Goal: Find specific page/section: Find specific page/section

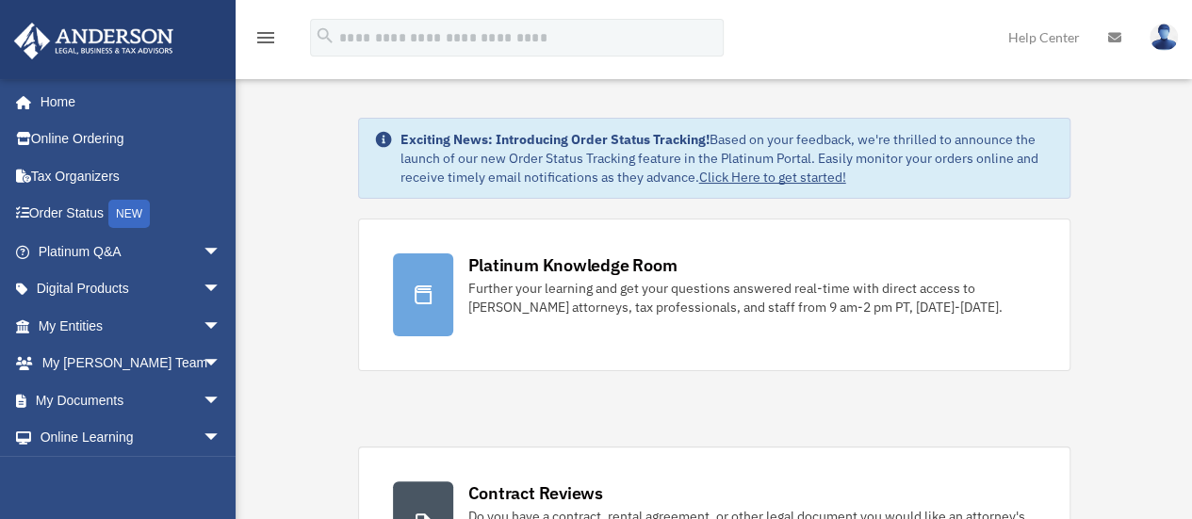
click at [1170, 34] on img at bounding box center [1164, 37] width 28 height 27
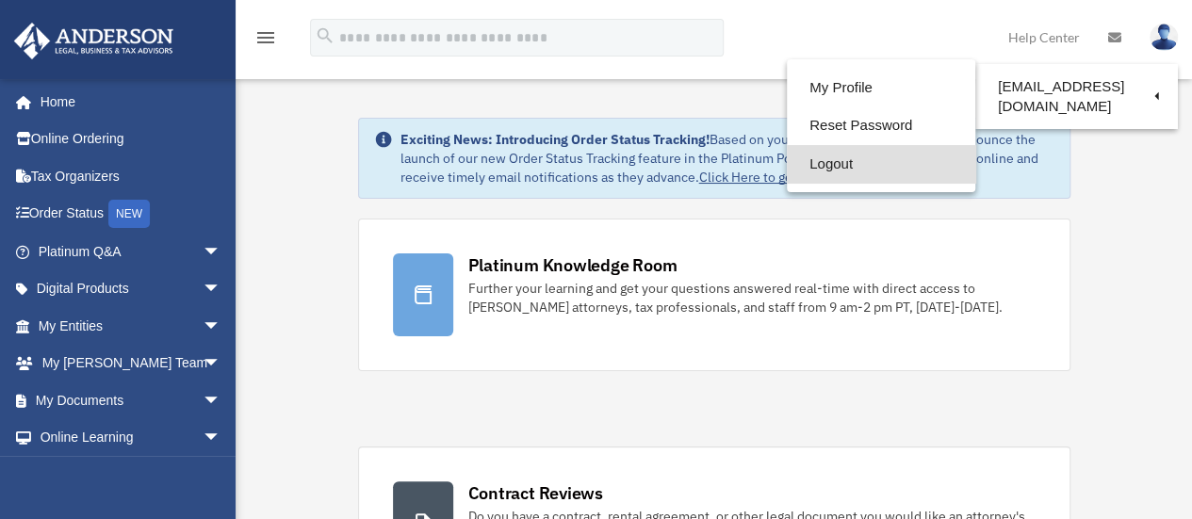
click at [815, 162] on link "Logout" at bounding box center [881, 164] width 189 height 39
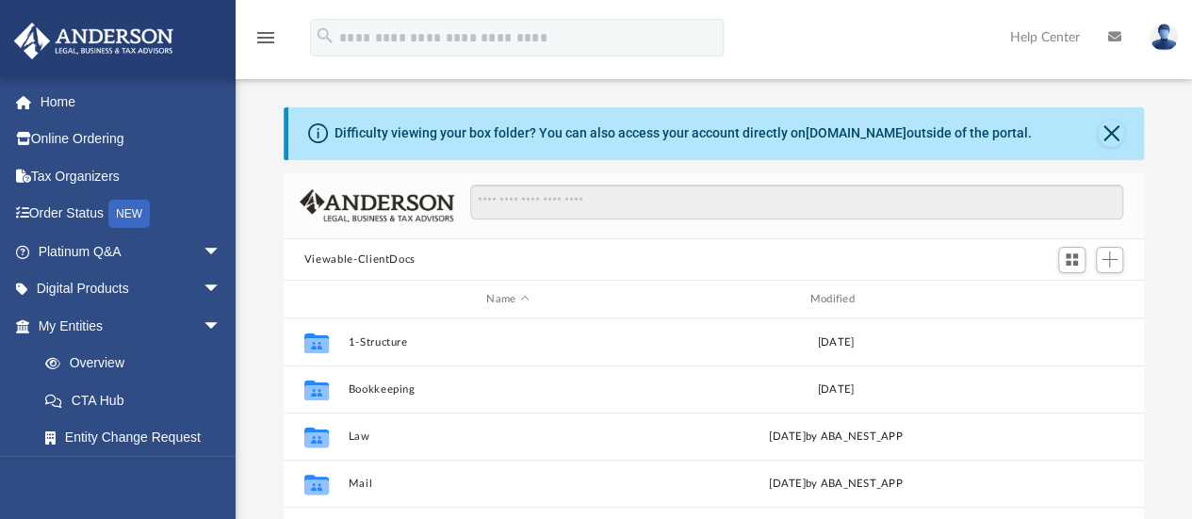
scroll to position [414, 846]
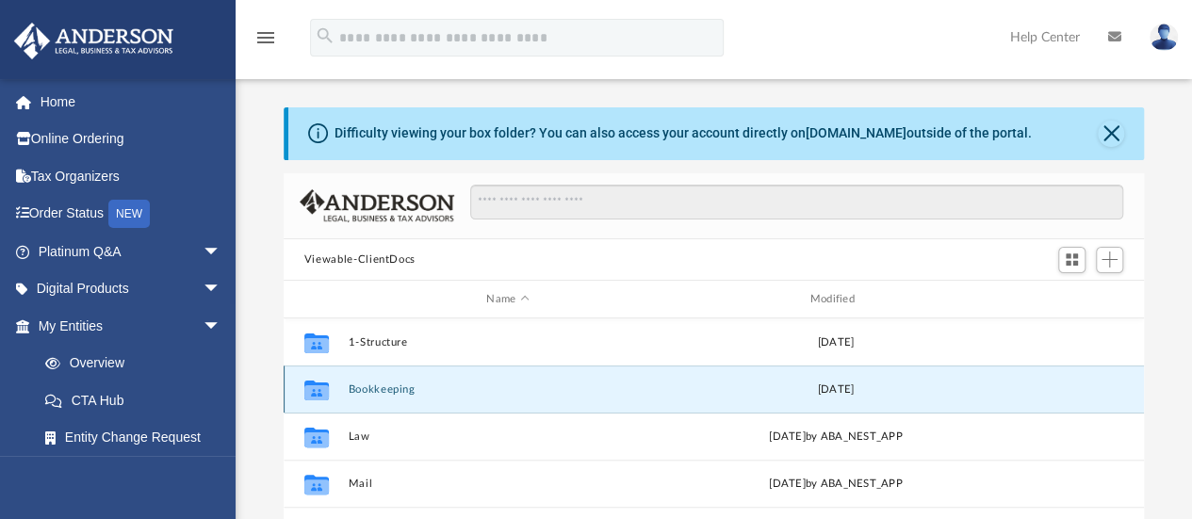
drag, startPoint x: 0, startPoint y: 0, endPoint x: 607, endPoint y: 393, distance: 723.2
click at [607, 393] on button "Bookkeeping" at bounding box center [508, 390] width 320 height 12
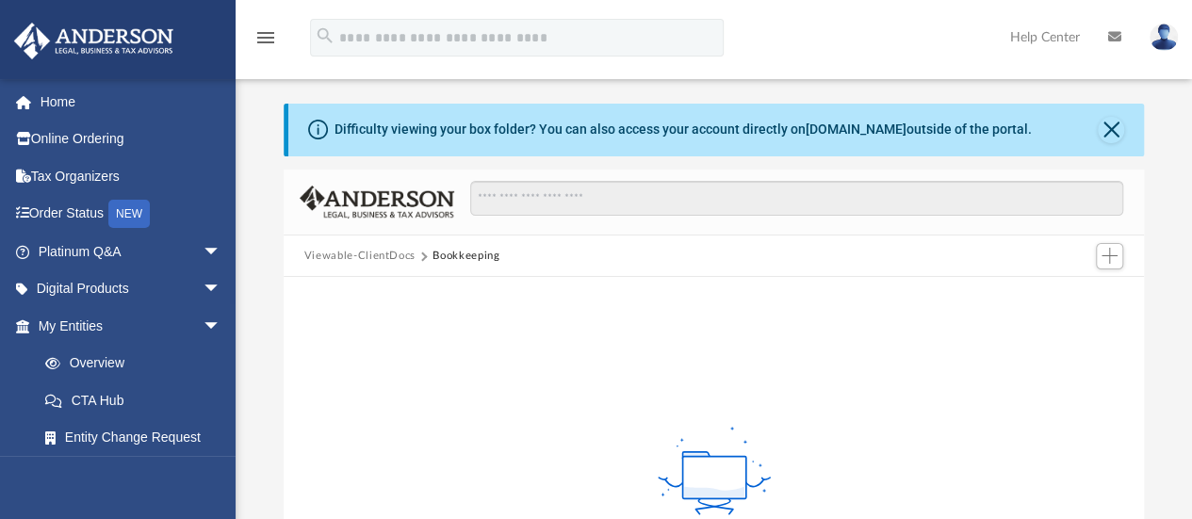
scroll to position [0, 0]
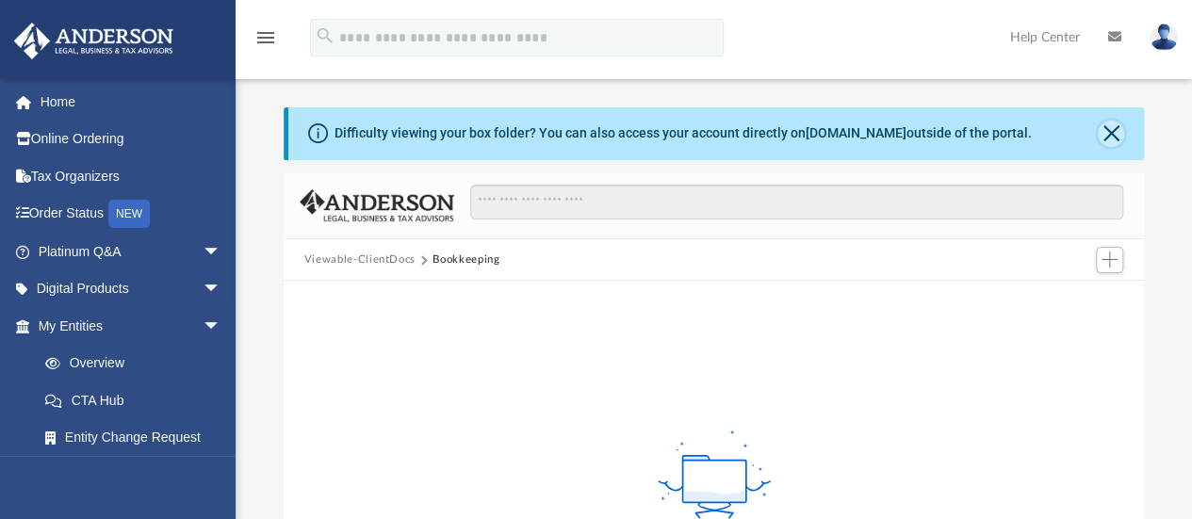
click at [1111, 129] on button "Close" at bounding box center [1111, 134] width 26 height 26
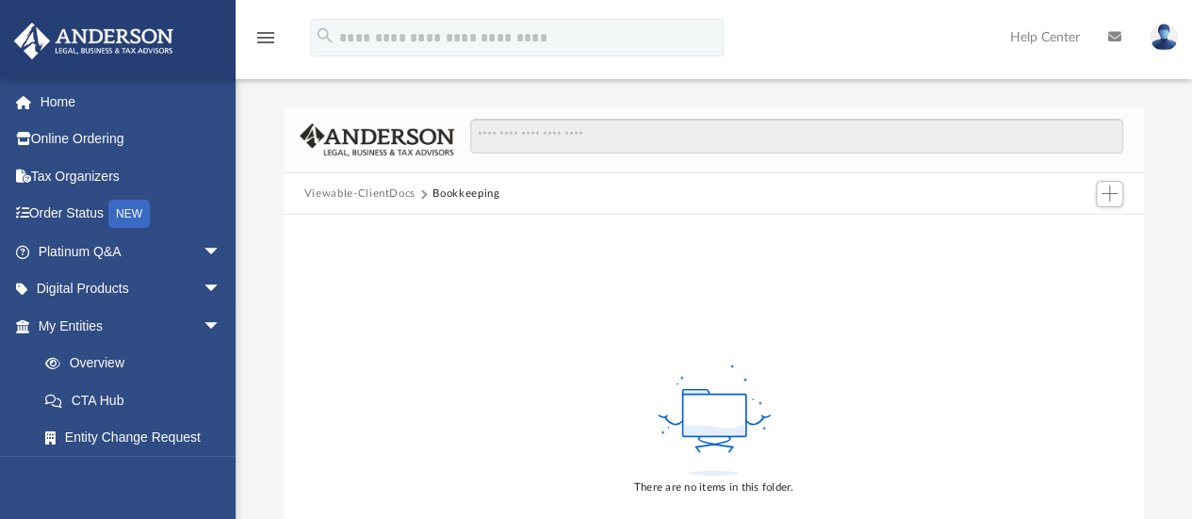
click at [391, 187] on button "Viewable-ClientDocs" at bounding box center [359, 194] width 111 height 17
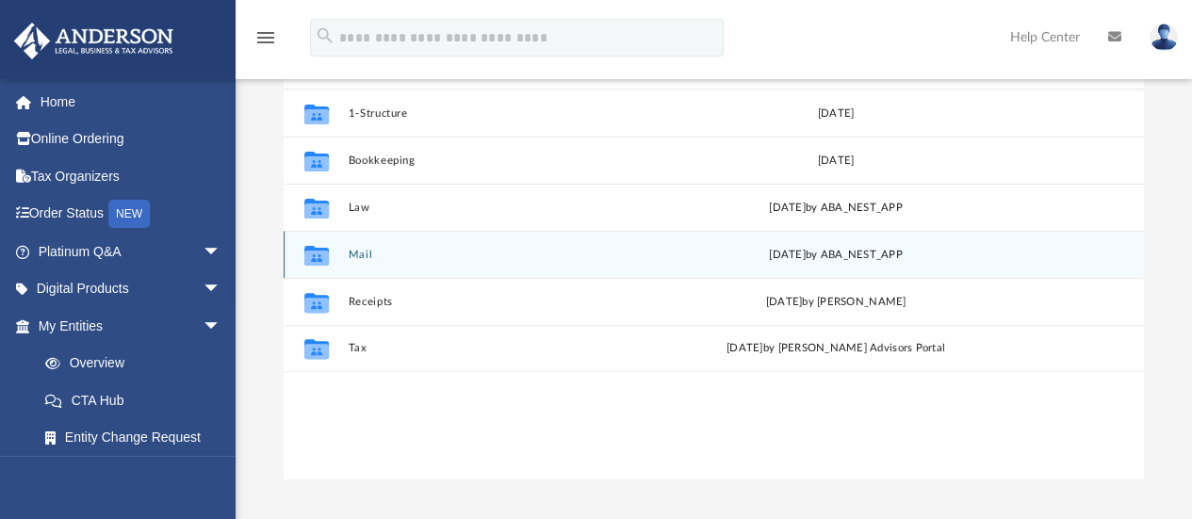
scroll to position [164, 0]
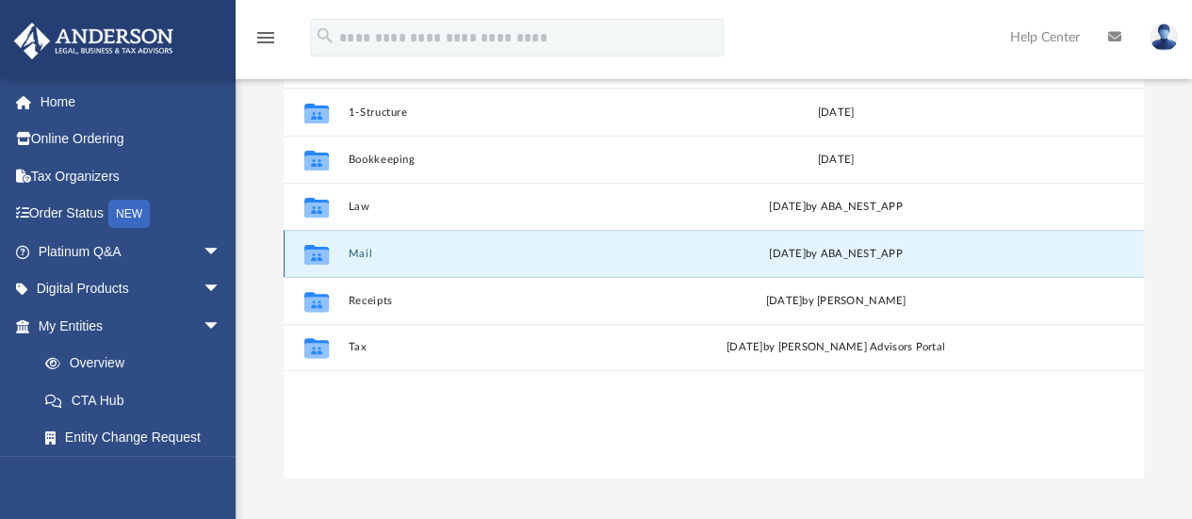
click at [364, 254] on button "Mail" at bounding box center [508, 254] width 320 height 12
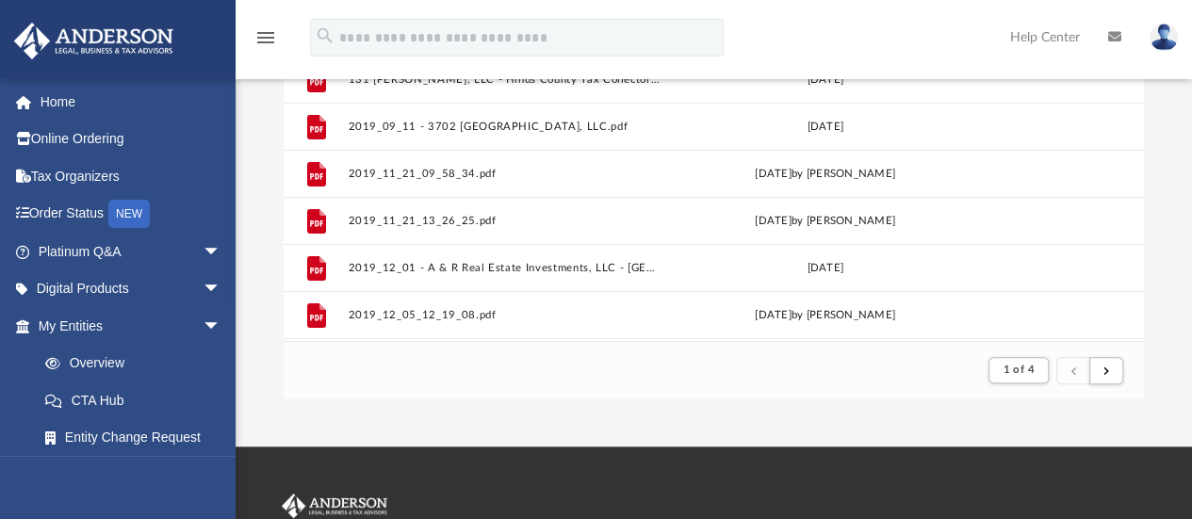
scroll to position [251, 0]
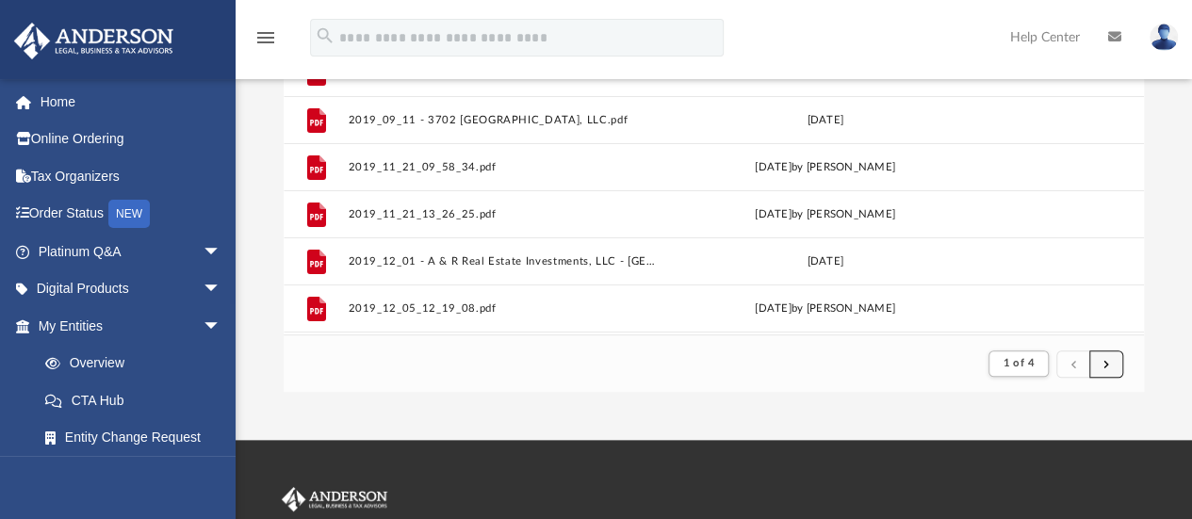
click at [1105, 368] on span "submit" at bounding box center [1107, 363] width 6 height 10
click at [1102, 363] on button "submit" at bounding box center [1107, 364] width 34 height 27
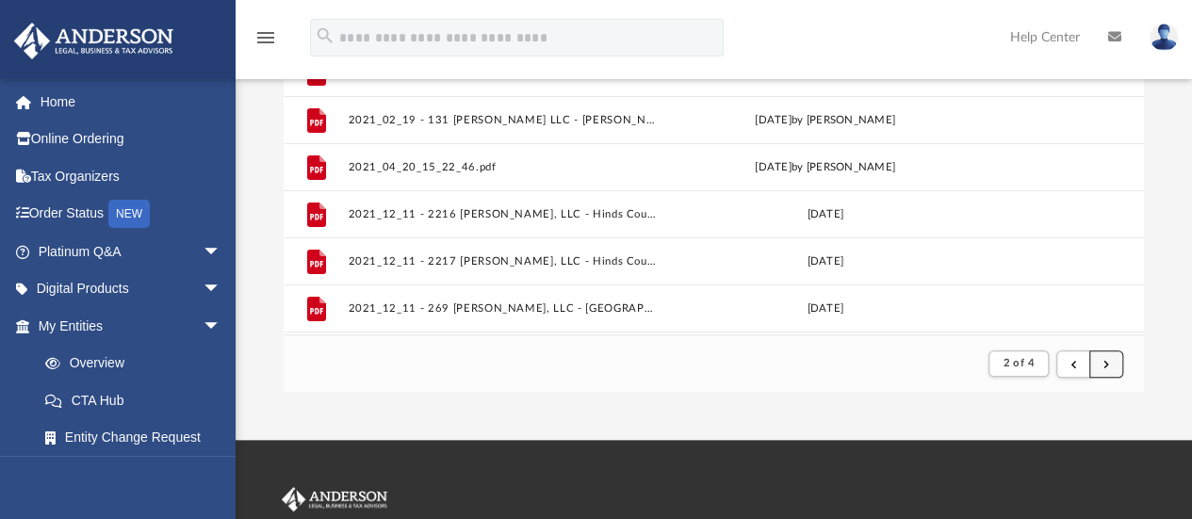
click at [1109, 363] on button "submit" at bounding box center [1107, 364] width 34 height 27
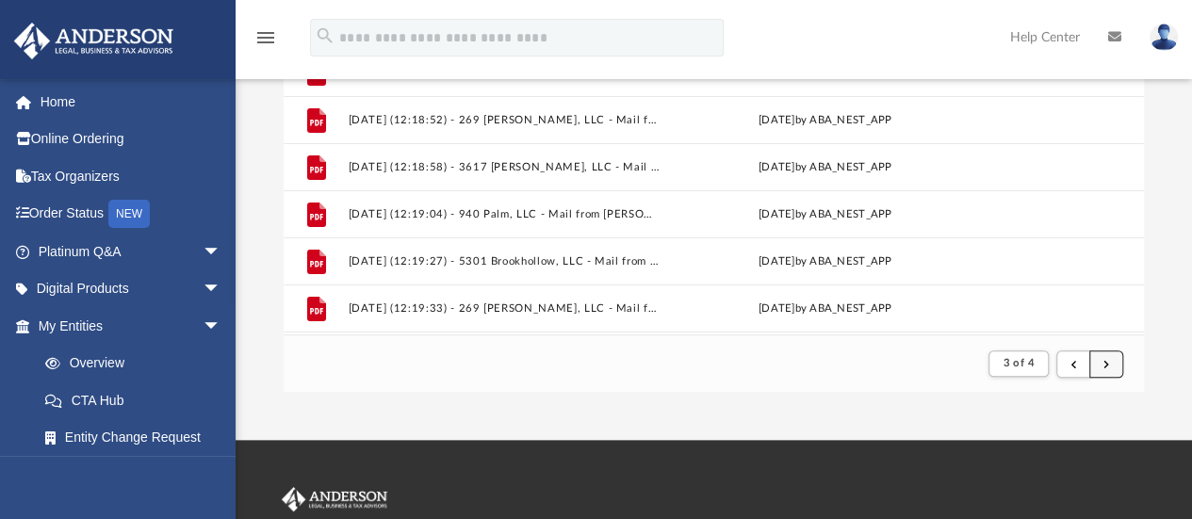
click at [1109, 363] on button "submit" at bounding box center [1107, 364] width 34 height 27
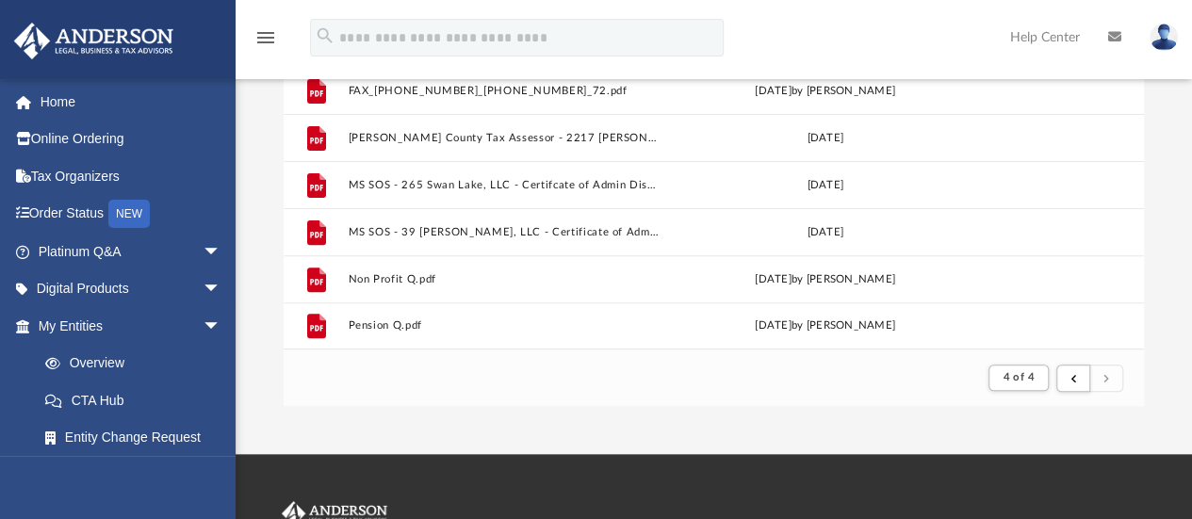
scroll to position [238, 0]
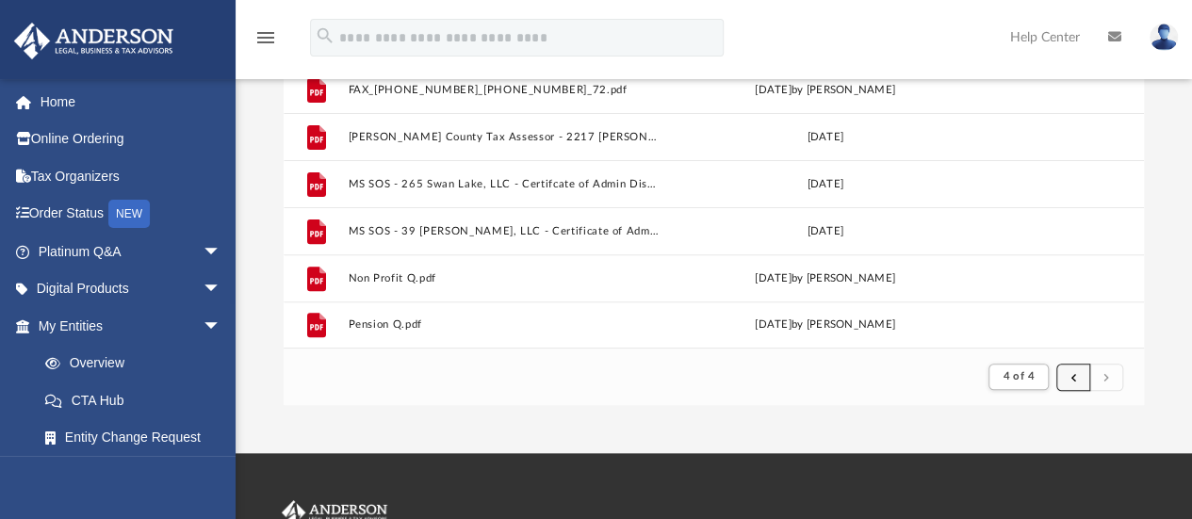
click at [1073, 371] on span "submit" at bounding box center [1074, 376] width 6 height 10
click at [1073, 379] on span "submit" at bounding box center [1074, 376] width 6 height 10
click at [1073, 376] on span "submit" at bounding box center [1074, 376] width 6 height 10
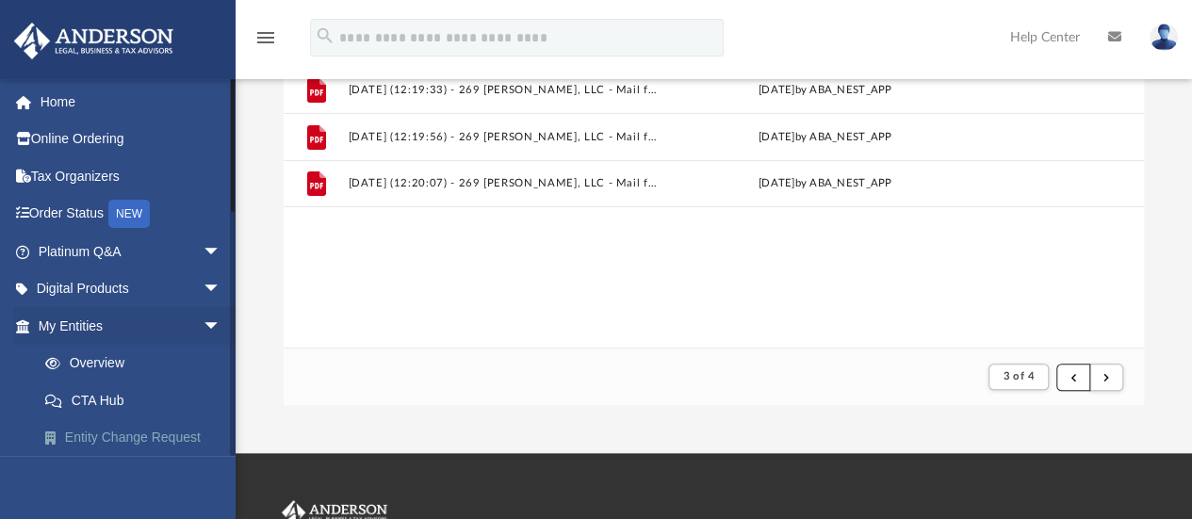
scroll to position [0, 0]
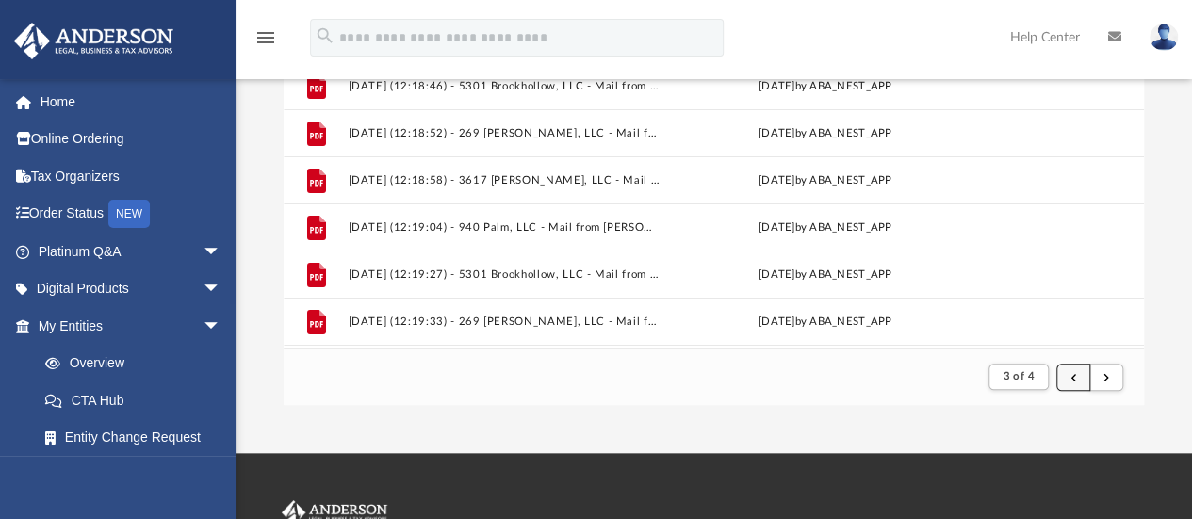
click at [1071, 376] on button "submit" at bounding box center [1074, 377] width 34 height 27
click at [1071, 380] on button "submit" at bounding box center [1074, 377] width 34 height 27
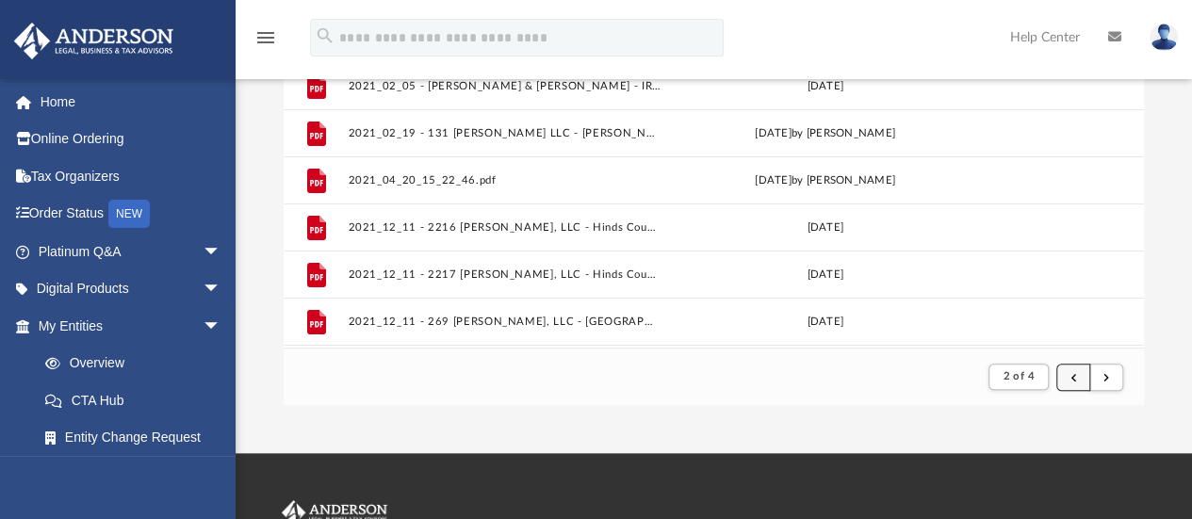
click at [1071, 380] on button "submit" at bounding box center [1074, 377] width 34 height 27
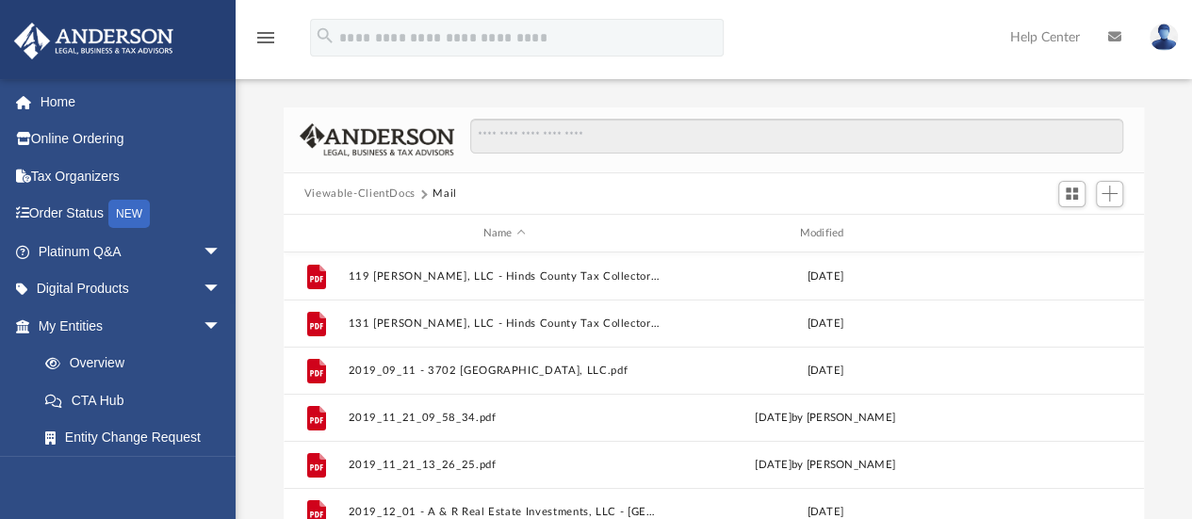
click at [388, 194] on button "Viewable-ClientDocs" at bounding box center [359, 194] width 111 height 17
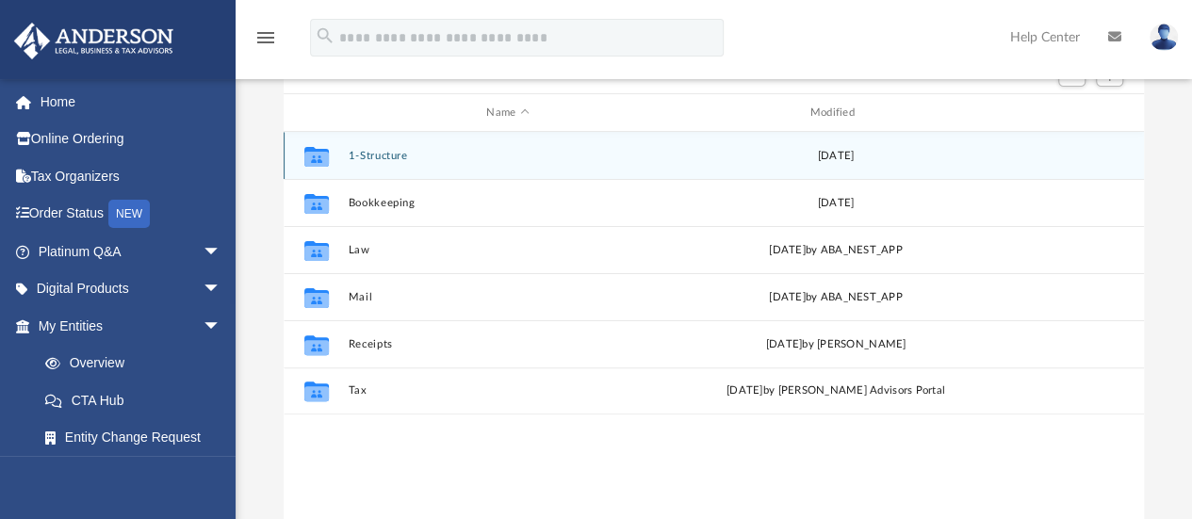
scroll to position [122, 0]
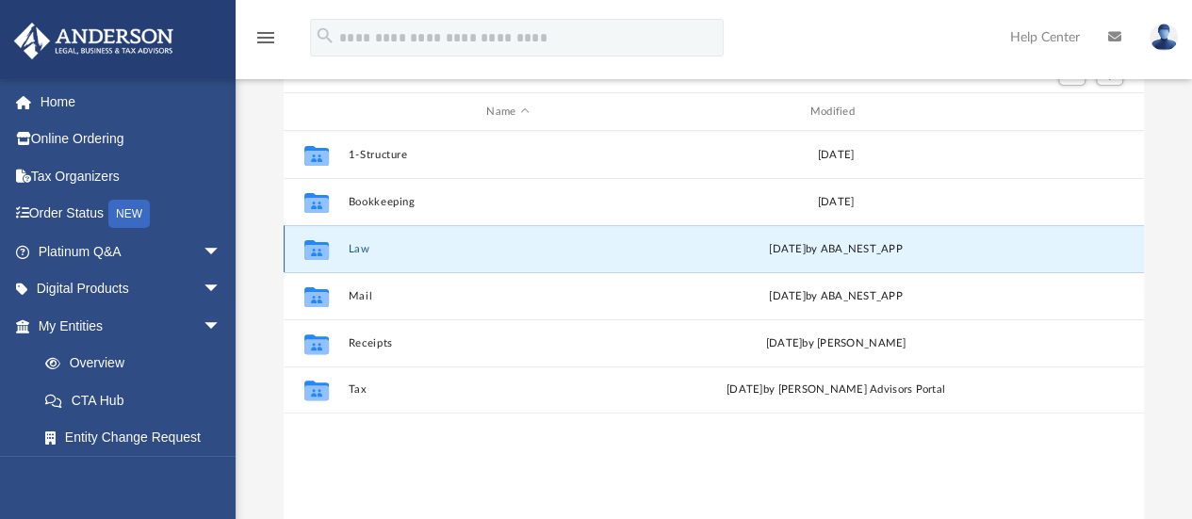
click at [360, 244] on button "Law" at bounding box center [508, 249] width 320 height 12
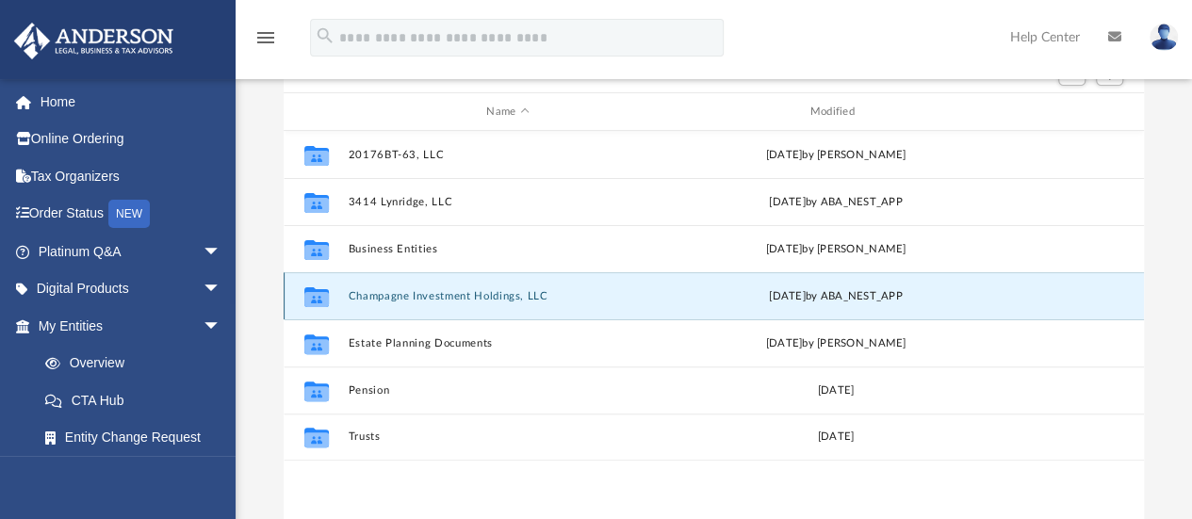
click at [364, 299] on button "Champagne Investment Holdings, LLC" at bounding box center [508, 296] width 320 height 12
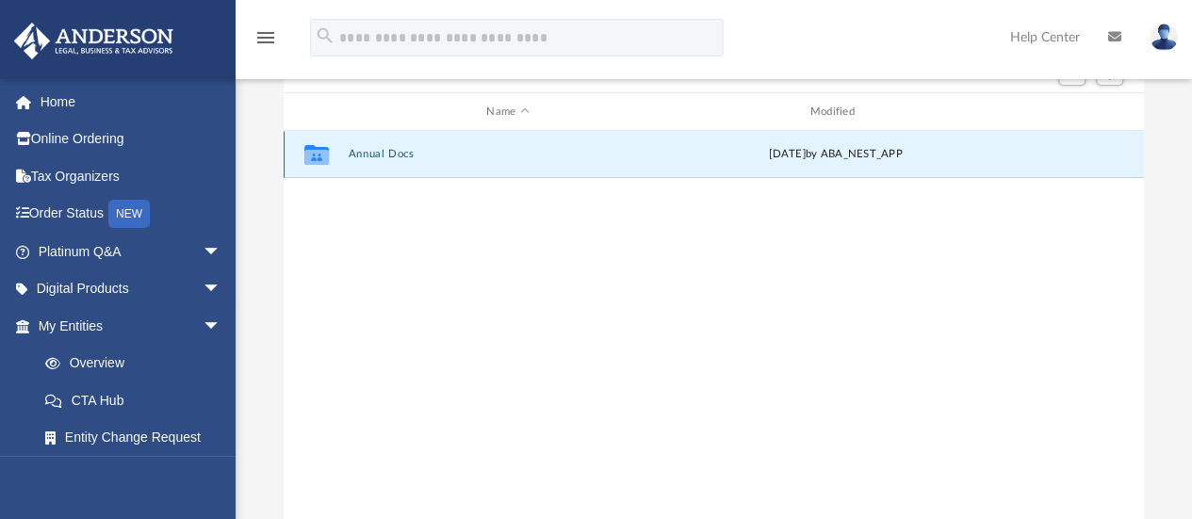
click at [362, 156] on button "Annual Docs" at bounding box center [508, 155] width 320 height 12
click at [362, 156] on button "Champagne Investment Holdings, LLC - Filed Annual Report WY 2025.pdf" at bounding box center [508, 155] width 320 height 12
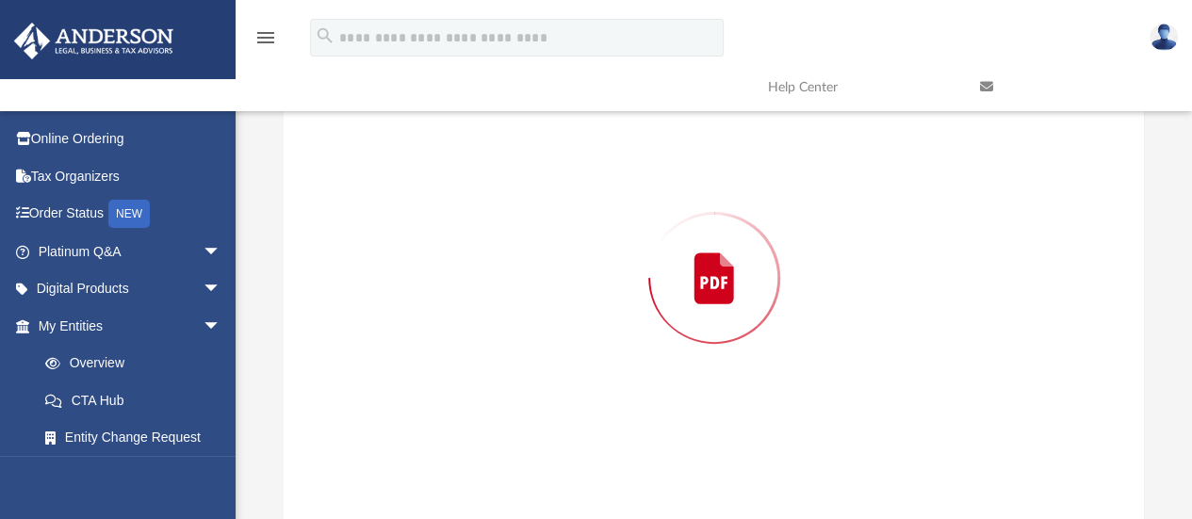
click at [362, 156] on div "Preview" at bounding box center [715, 278] width 862 height 486
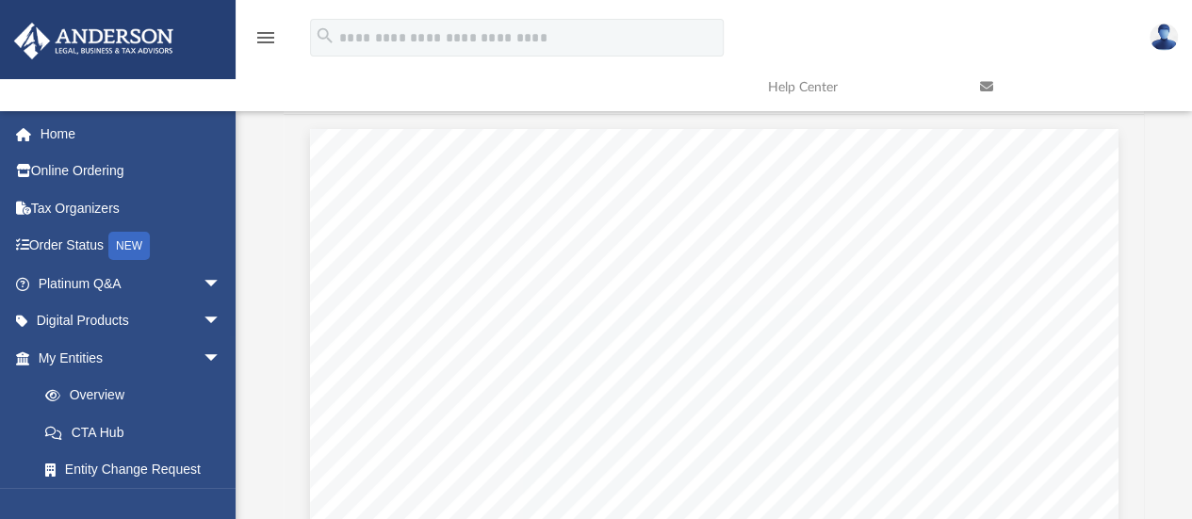
scroll to position [0, 0]
click at [1118, 129] on button "Close" at bounding box center [1115, 131] width 34 height 29
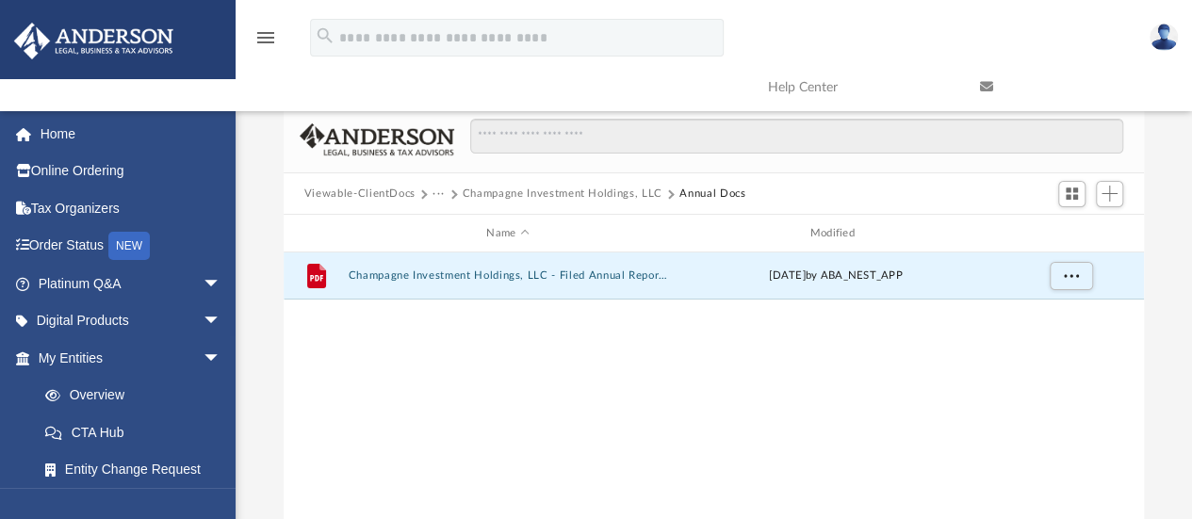
click at [489, 193] on button "Champagne Investment Holdings, LLC" at bounding box center [563, 194] width 200 height 17
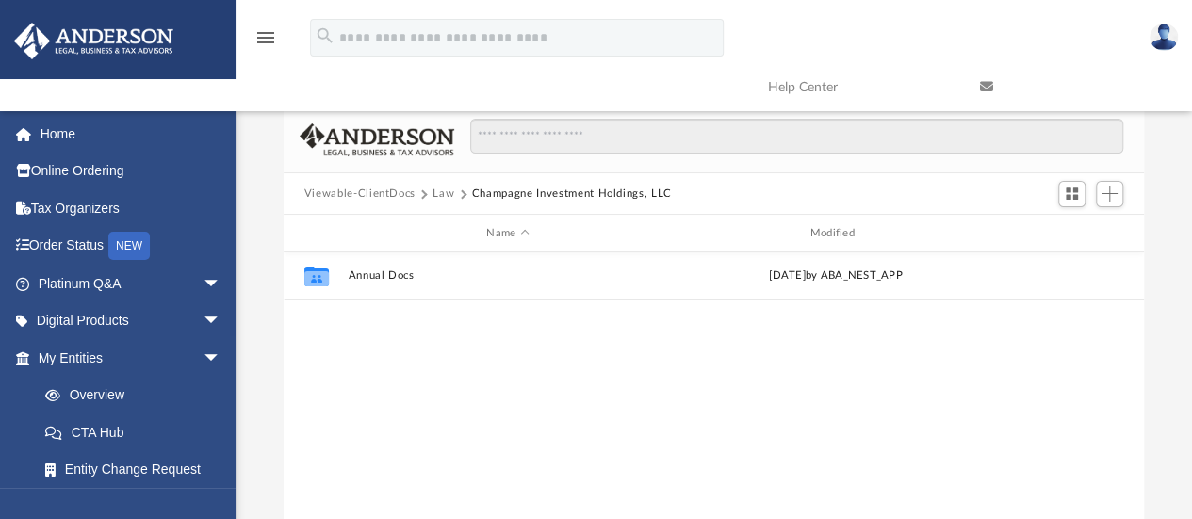
click at [447, 191] on button "Law" at bounding box center [444, 194] width 22 height 17
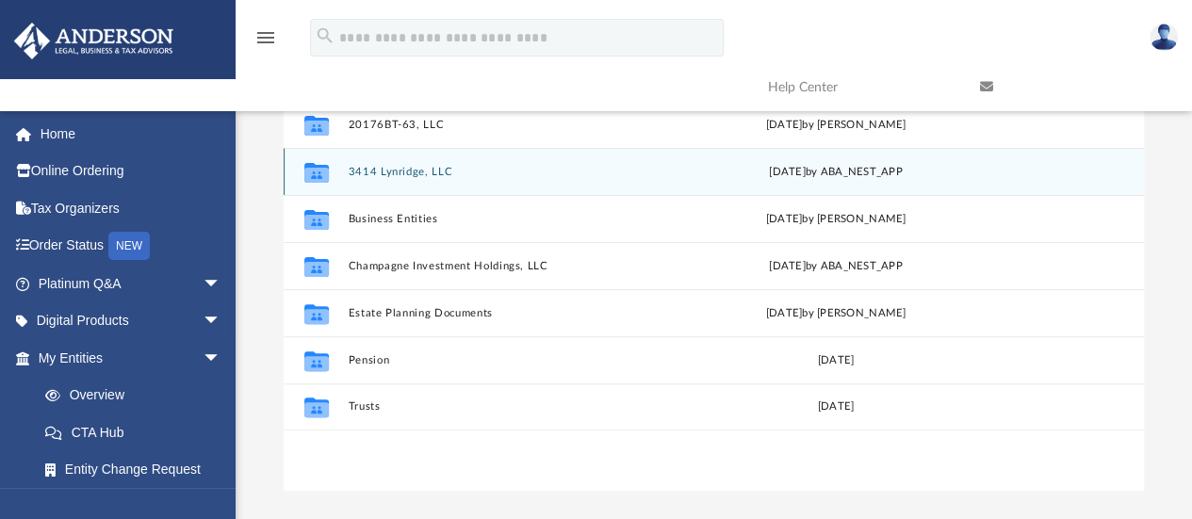
scroll to position [153, 0]
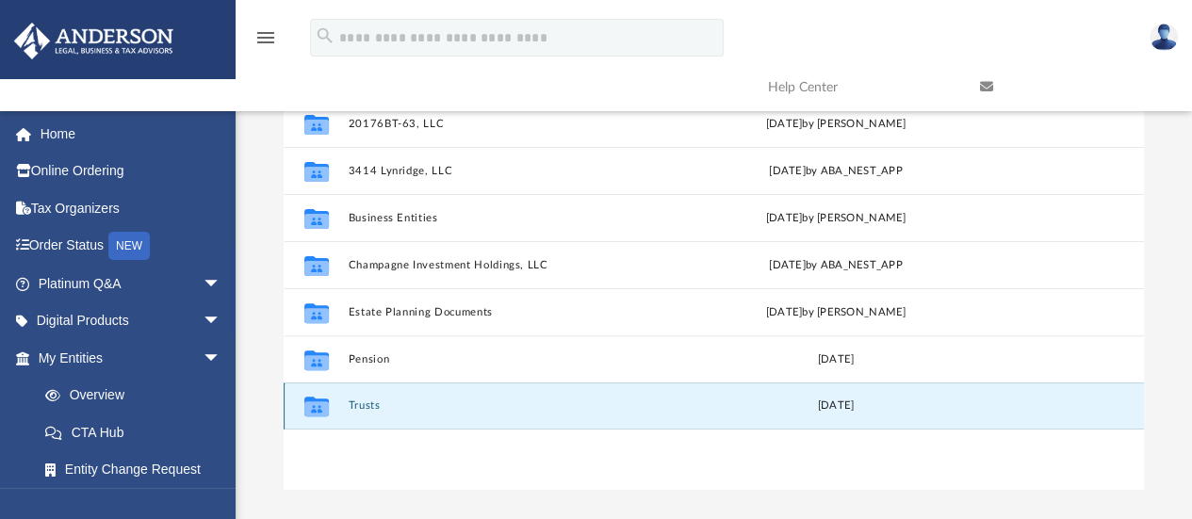
click at [360, 407] on button "Trusts" at bounding box center [508, 407] width 320 height 12
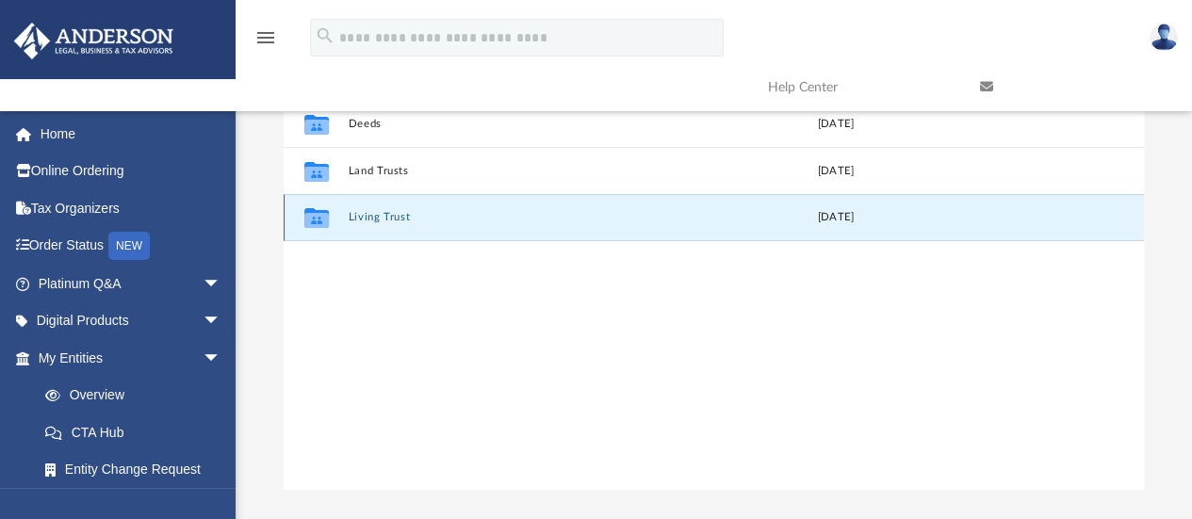
click at [361, 218] on button "Living Trust" at bounding box center [508, 218] width 320 height 12
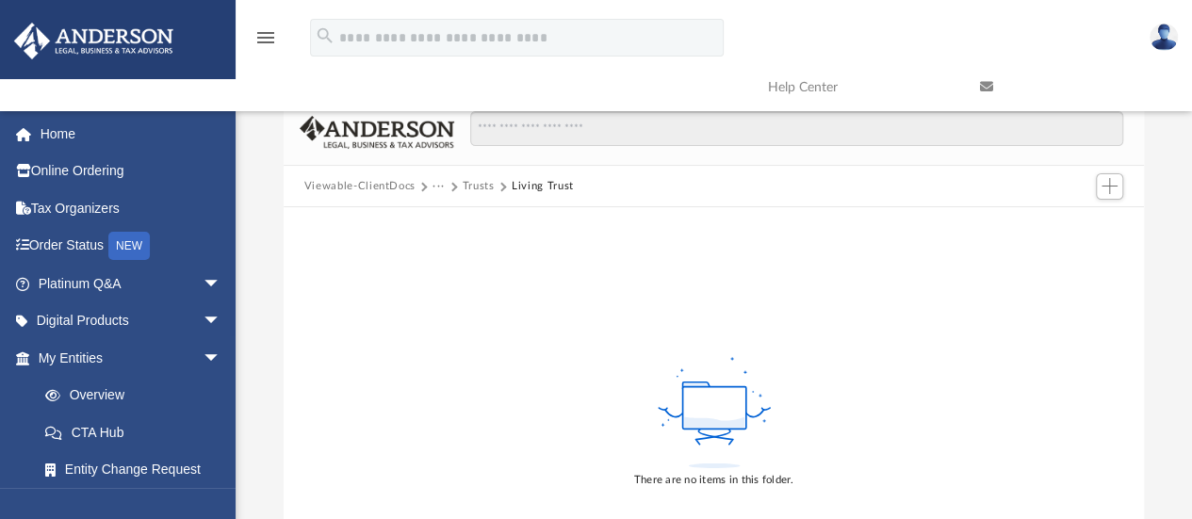
scroll to position [0, 0]
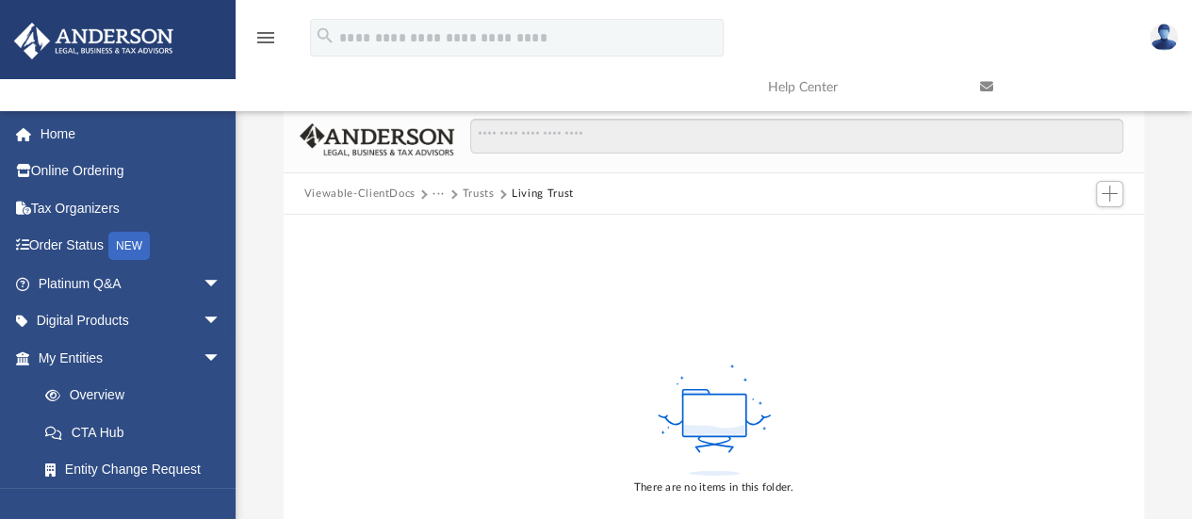
click at [475, 193] on button "Trusts" at bounding box center [479, 194] width 32 height 17
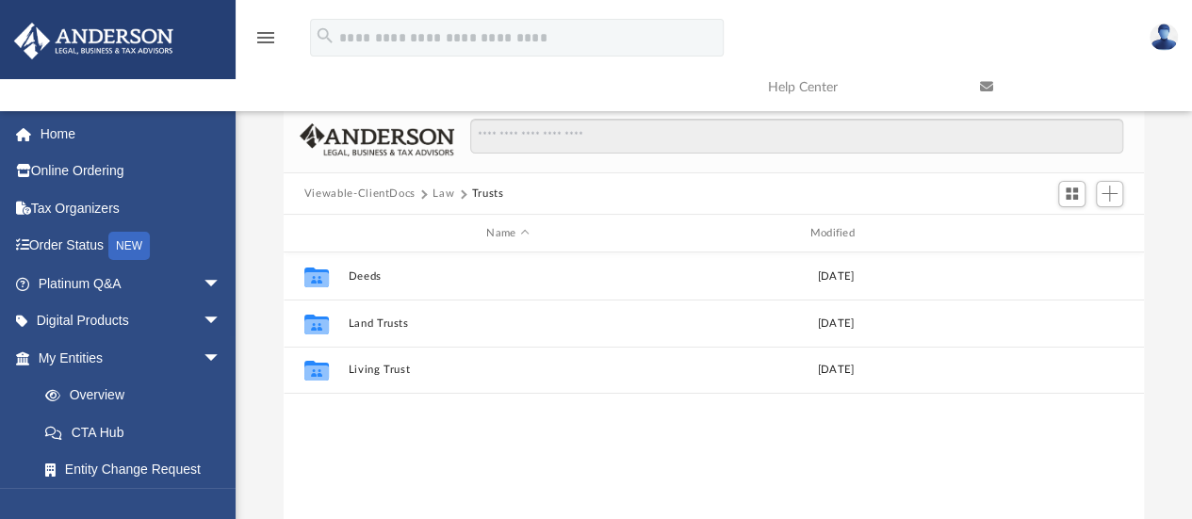
scroll to position [414, 846]
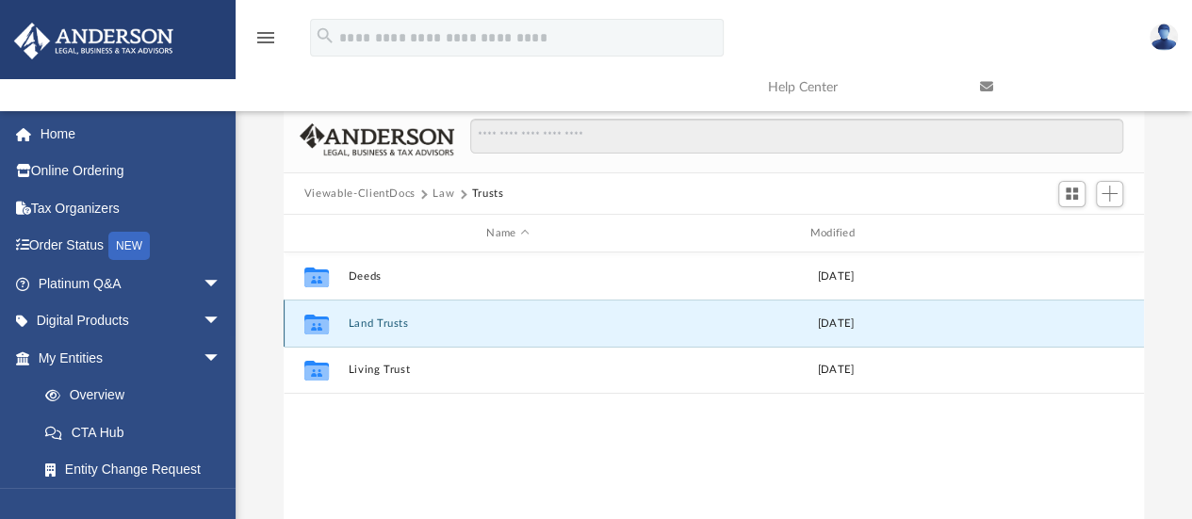
click at [381, 322] on button "Land Trusts" at bounding box center [508, 324] width 320 height 12
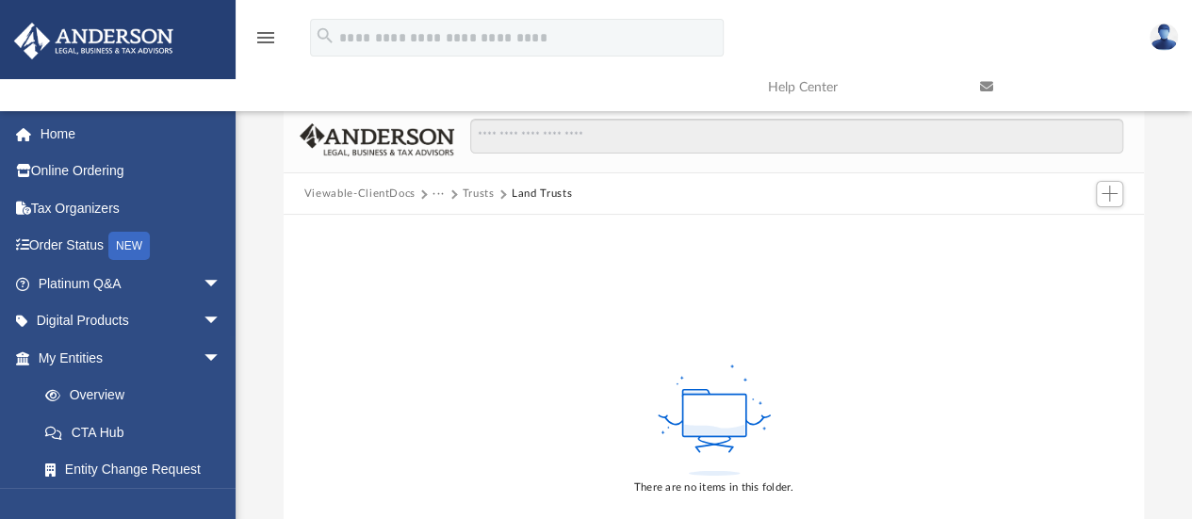
click at [477, 195] on button "Trusts" at bounding box center [479, 194] width 32 height 17
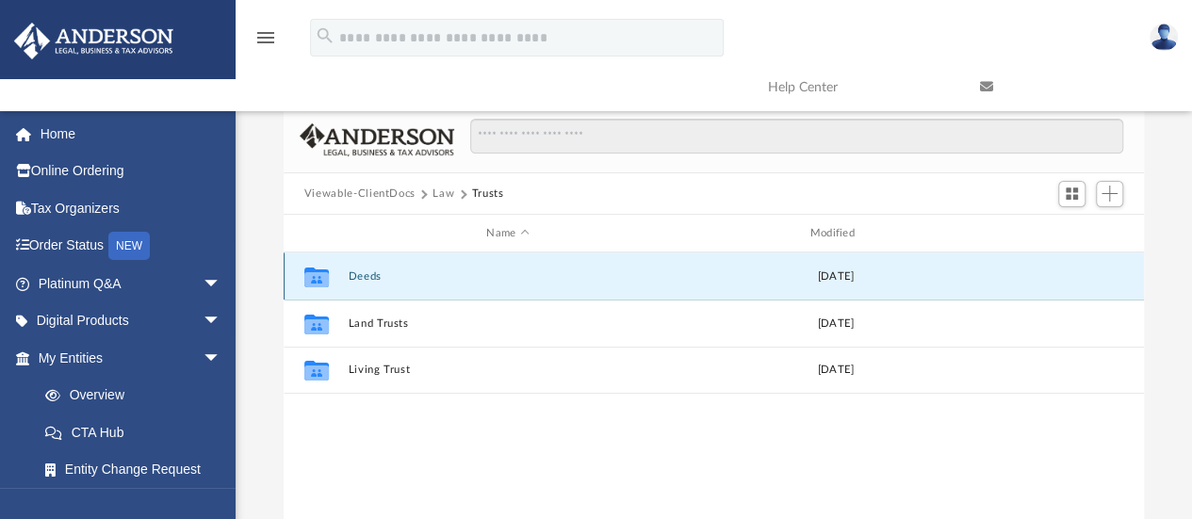
click at [368, 279] on button "Deeds" at bounding box center [508, 277] width 320 height 12
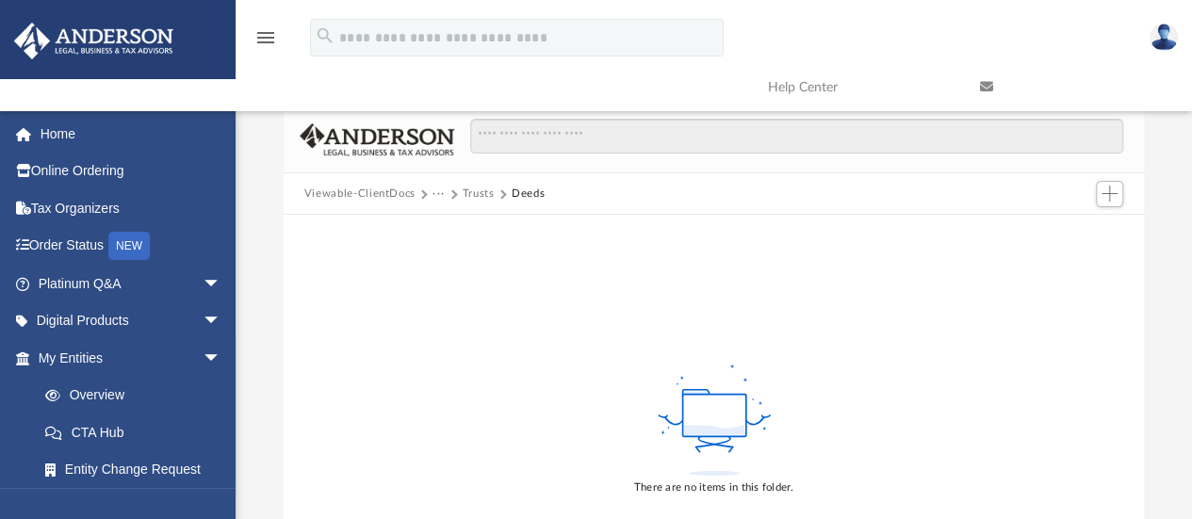
click at [473, 193] on button "Trusts" at bounding box center [479, 194] width 32 height 17
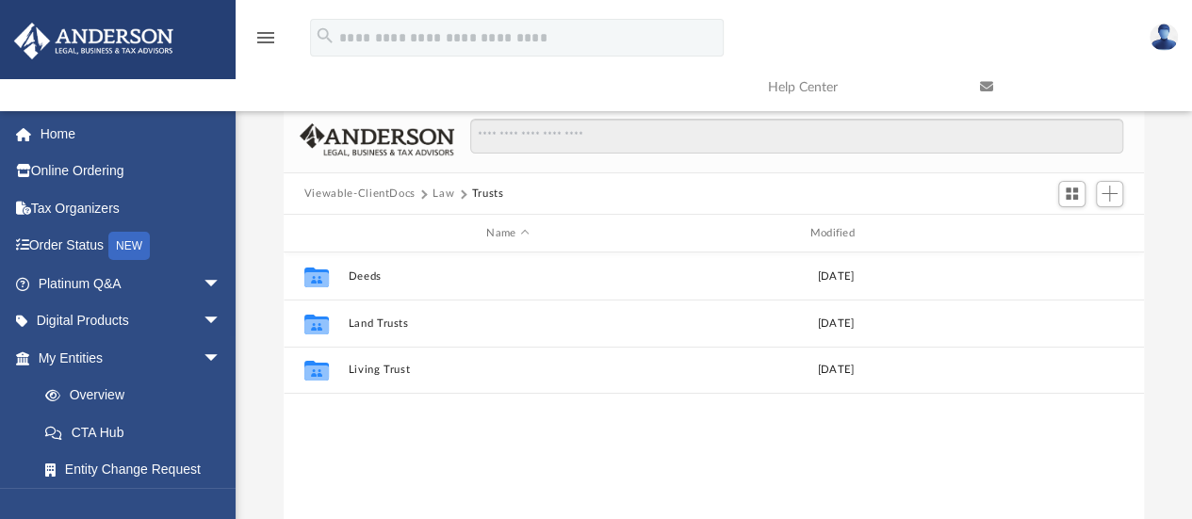
click at [447, 190] on button "Law" at bounding box center [444, 194] width 22 height 17
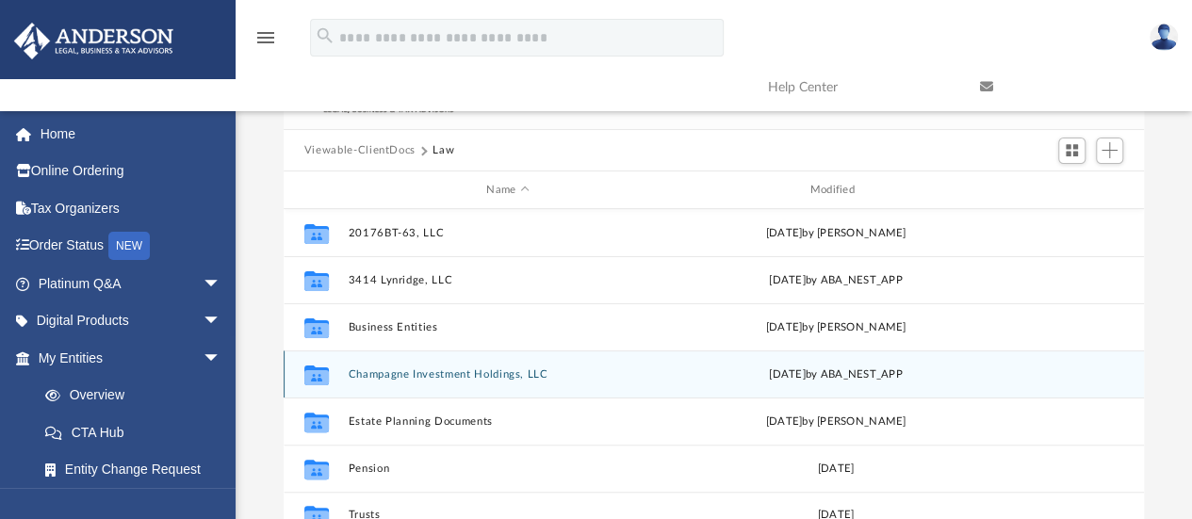
scroll to position [0, 0]
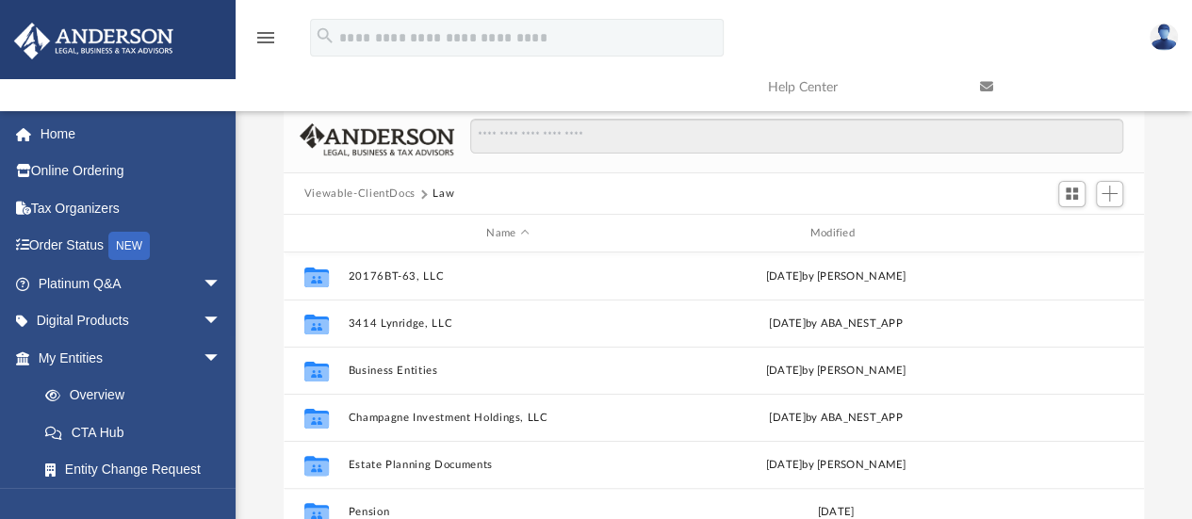
click at [373, 192] on button "Viewable-ClientDocs" at bounding box center [359, 194] width 111 height 17
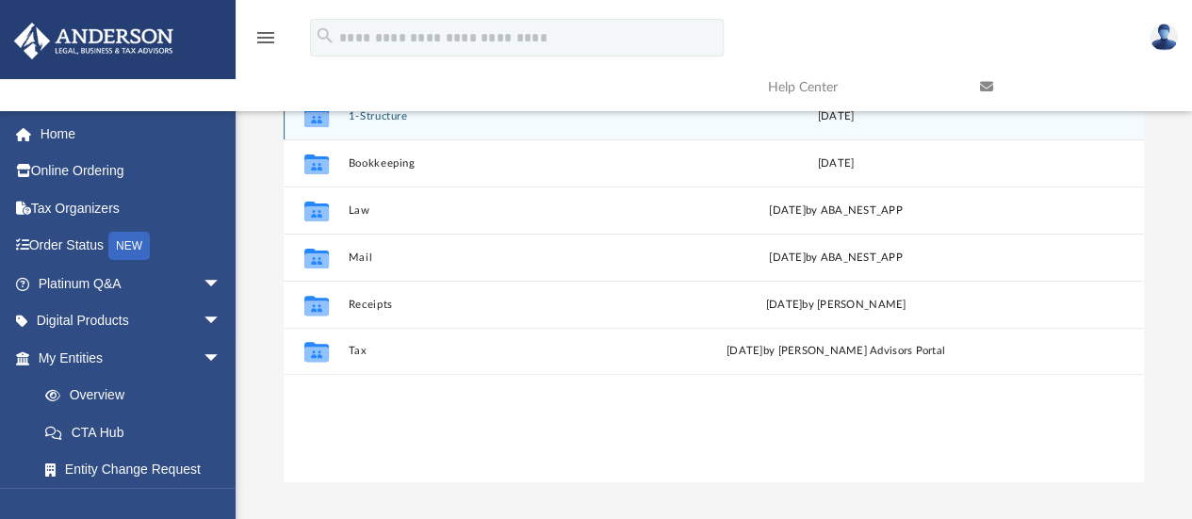
scroll to position [161, 0]
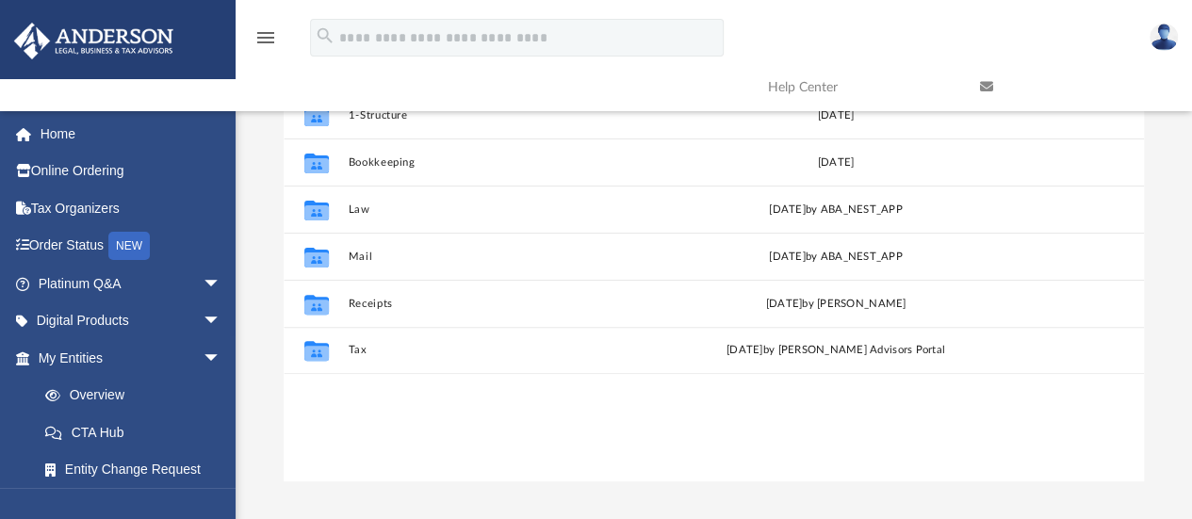
click at [1161, 30] on img at bounding box center [1164, 37] width 28 height 27
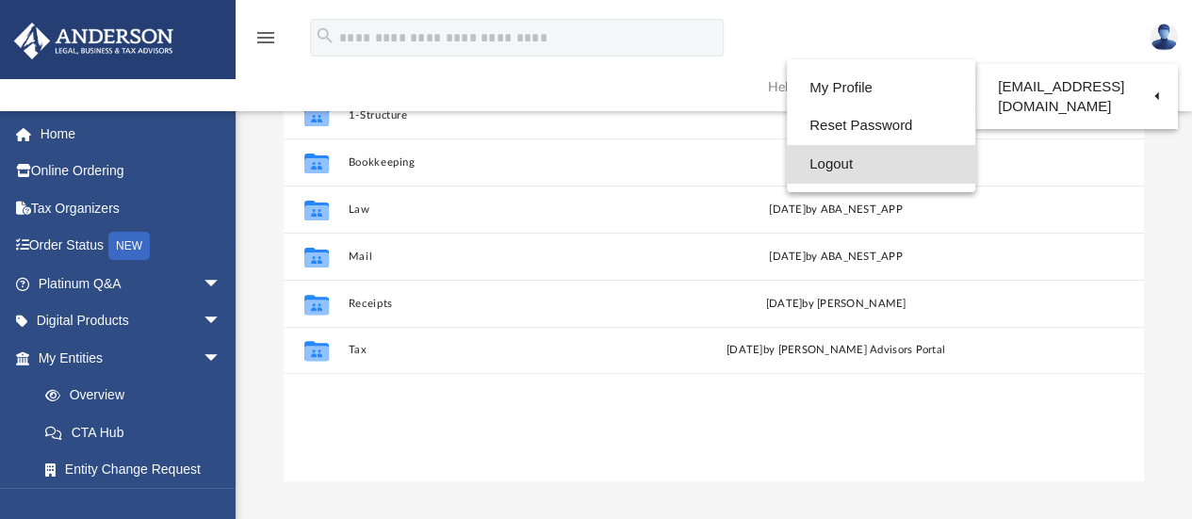
click at [811, 162] on link "Logout" at bounding box center [881, 164] width 189 height 39
